Goal: Task Accomplishment & Management: Use online tool/utility

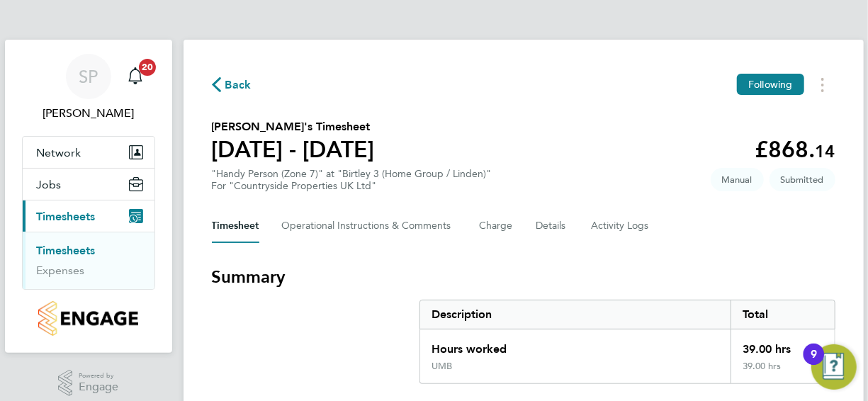
click at [93, 249] on link "Timesheets" at bounding box center [66, 250] width 59 height 13
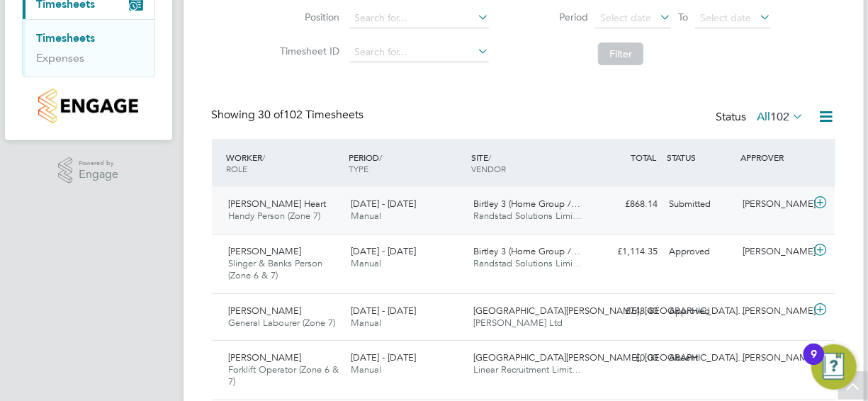
click at [479, 207] on span "Birtley 3 (Home Group /…" at bounding box center [526, 204] width 107 height 12
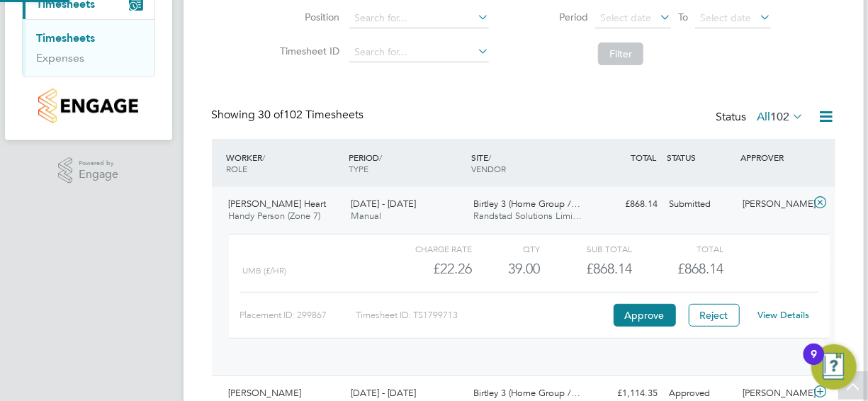
scroll to position [24, 138]
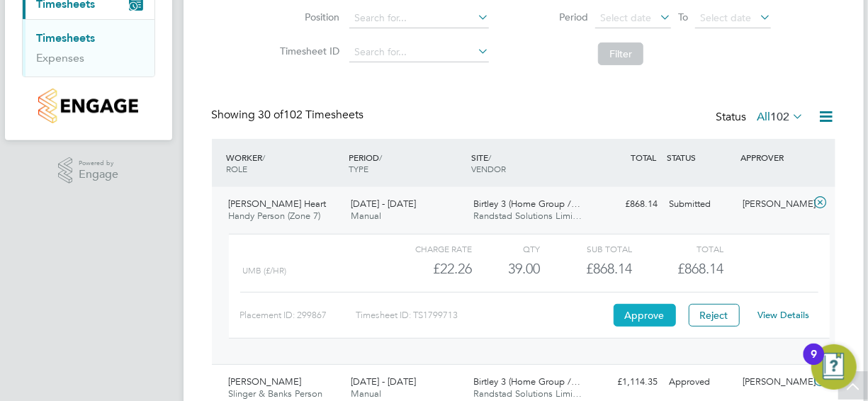
click at [655, 310] on button "Approve" at bounding box center [644, 315] width 62 height 23
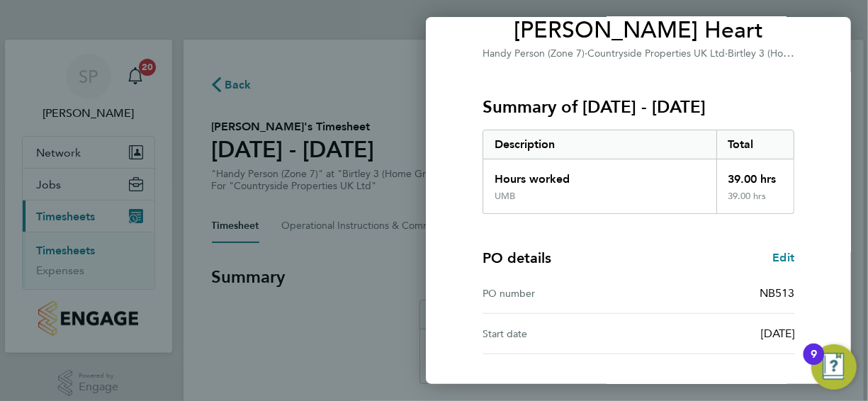
scroll to position [212, 0]
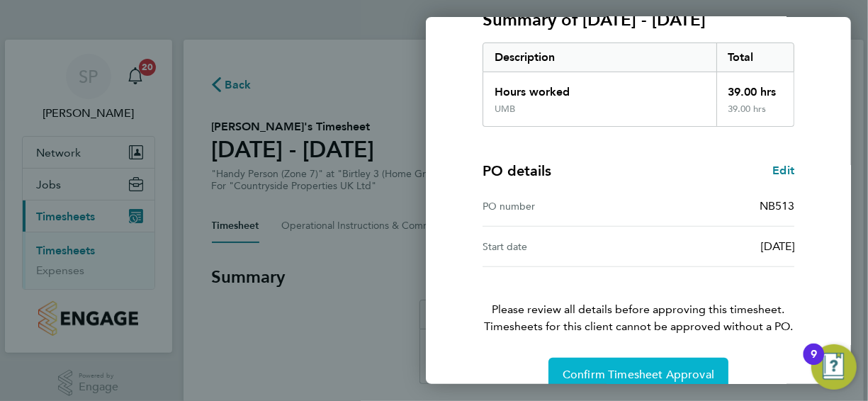
click at [645, 364] on button "Confirm Timesheet Approval" at bounding box center [638, 375] width 180 height 34
